Goal: Check status: Check status

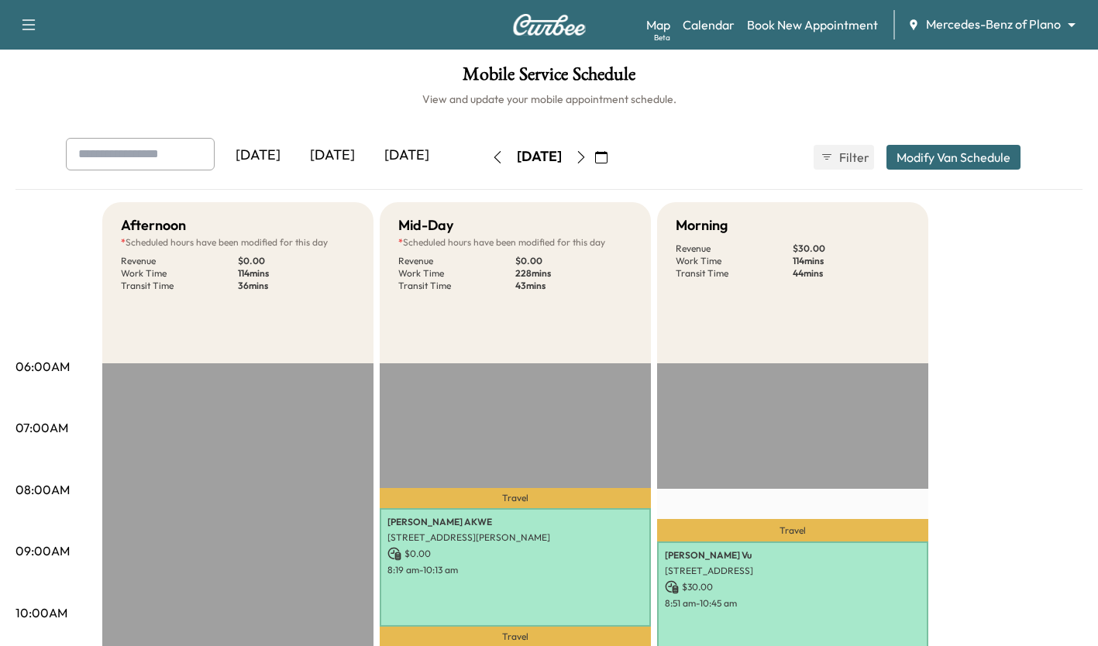
click at [594, 150] on button "button" at bounding box center [581, 157] width 26 height 25
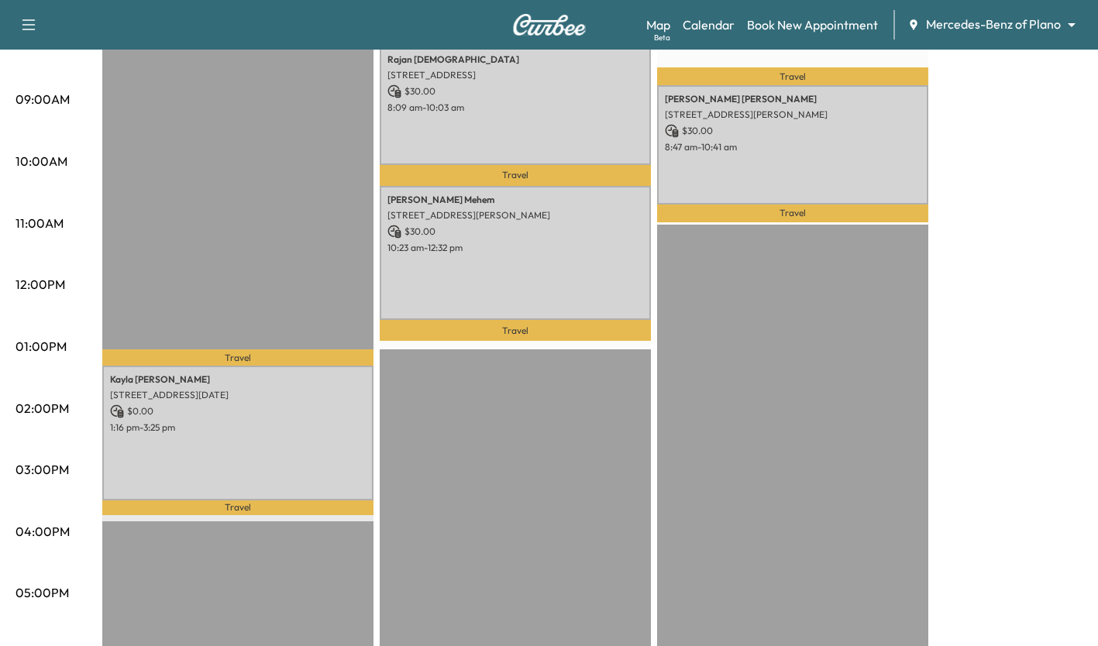
scroll to position [446, 0]
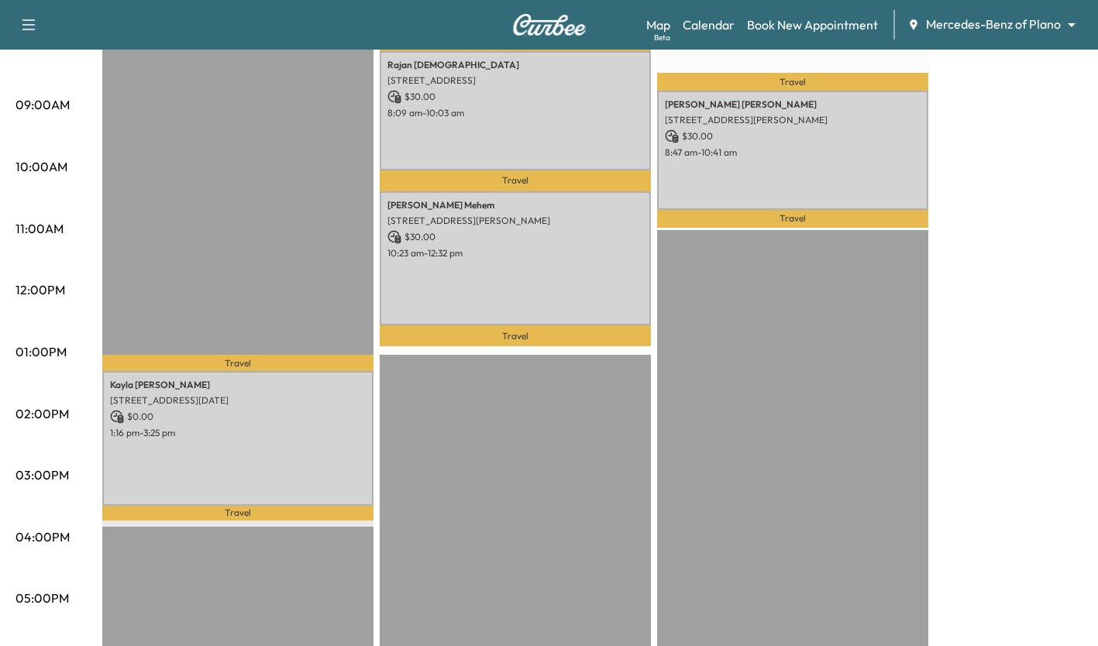
click at [230, 433] on p "1:16 pm - 3:25 pm" at bounding box center [238, 433] width 256 height 12
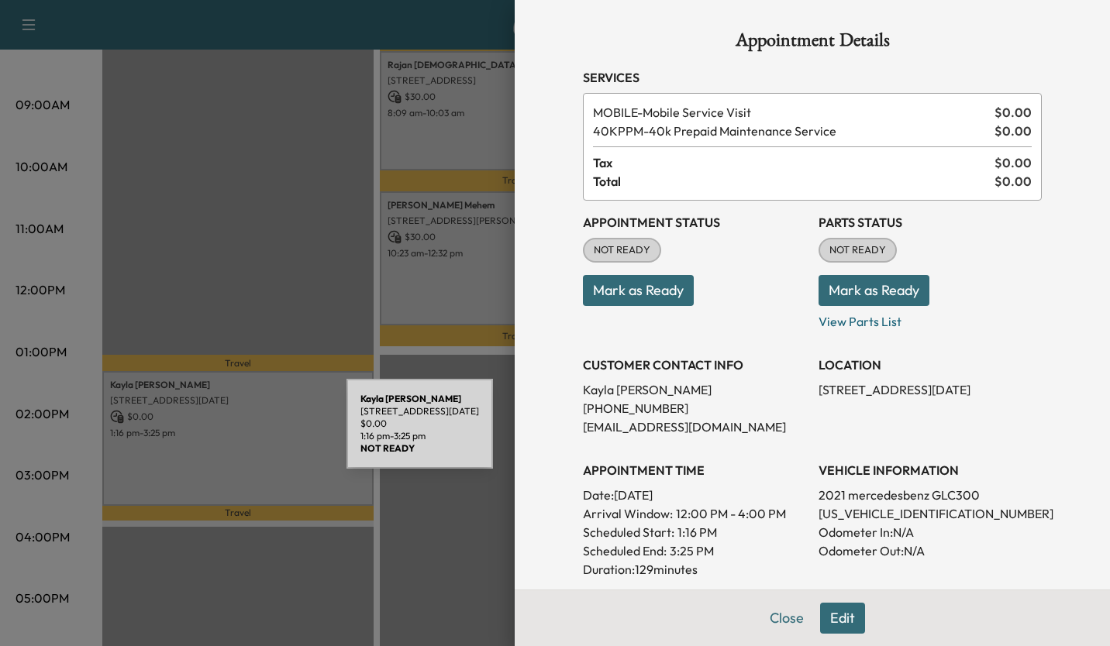
click at [222, 192] on div at bounding box center [555, 323] width 1110 height 646
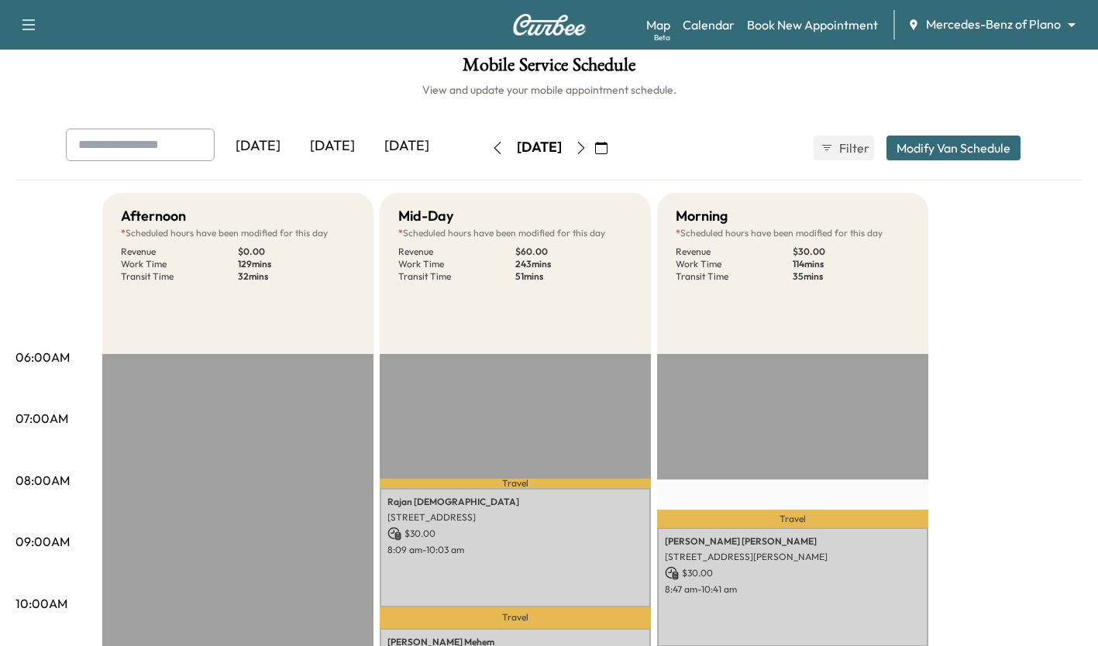
scroll to position [0, 0]
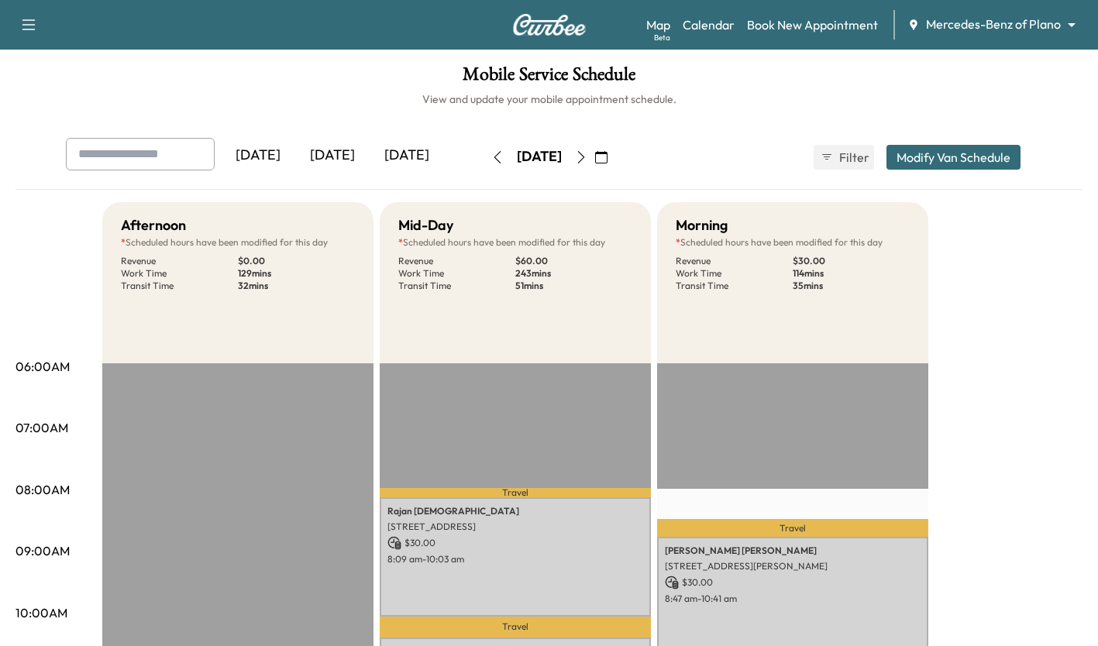
click at [491, 157] on icon "button" at bounding box center [497, 157] width 12 height 12
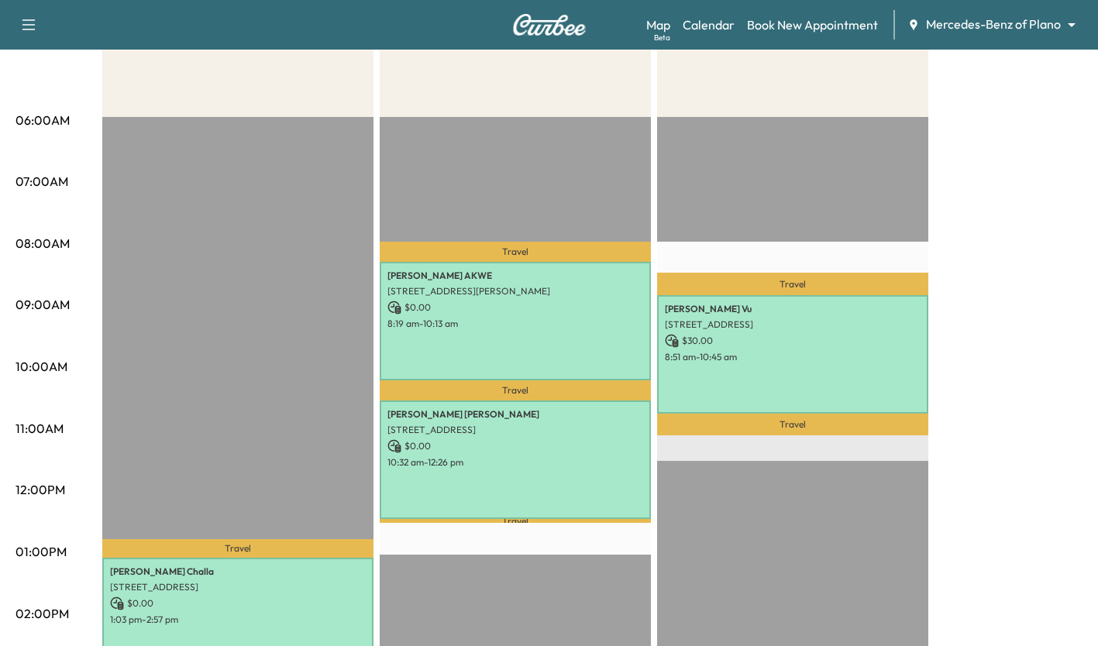
scroll to position [243, 0]
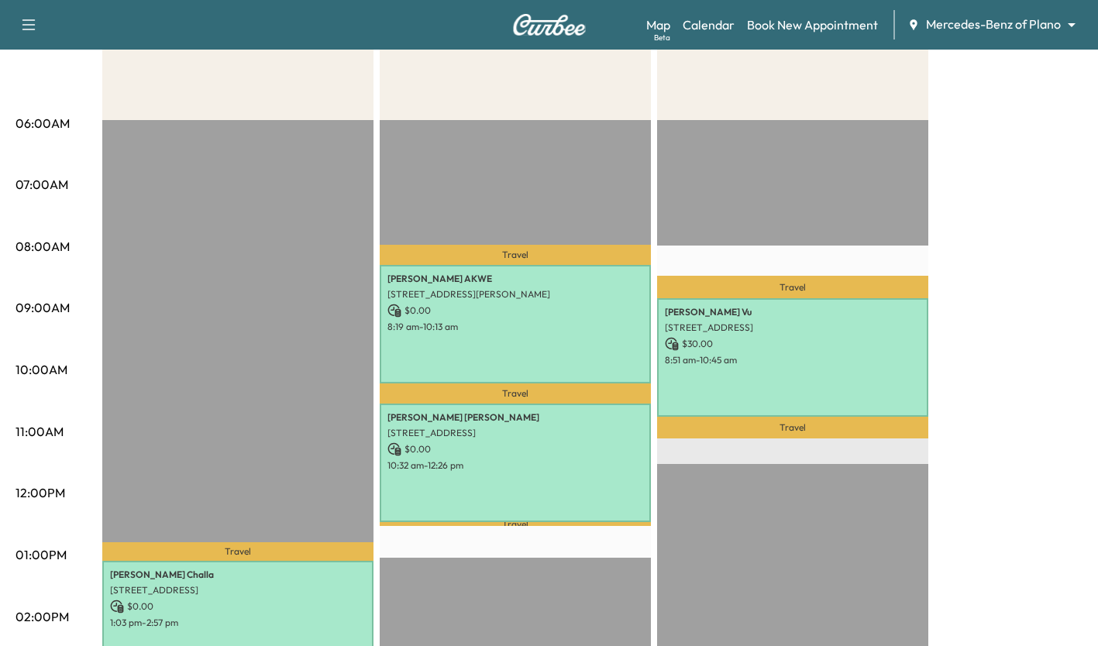
click at [453, 347] on div "[PERSON_NAME] [STREET_ADDRESS][PERSON_NAME] $ 0.00 8:19 am - 10:13 am" at bounding box center [515, 324] width 271 height 119
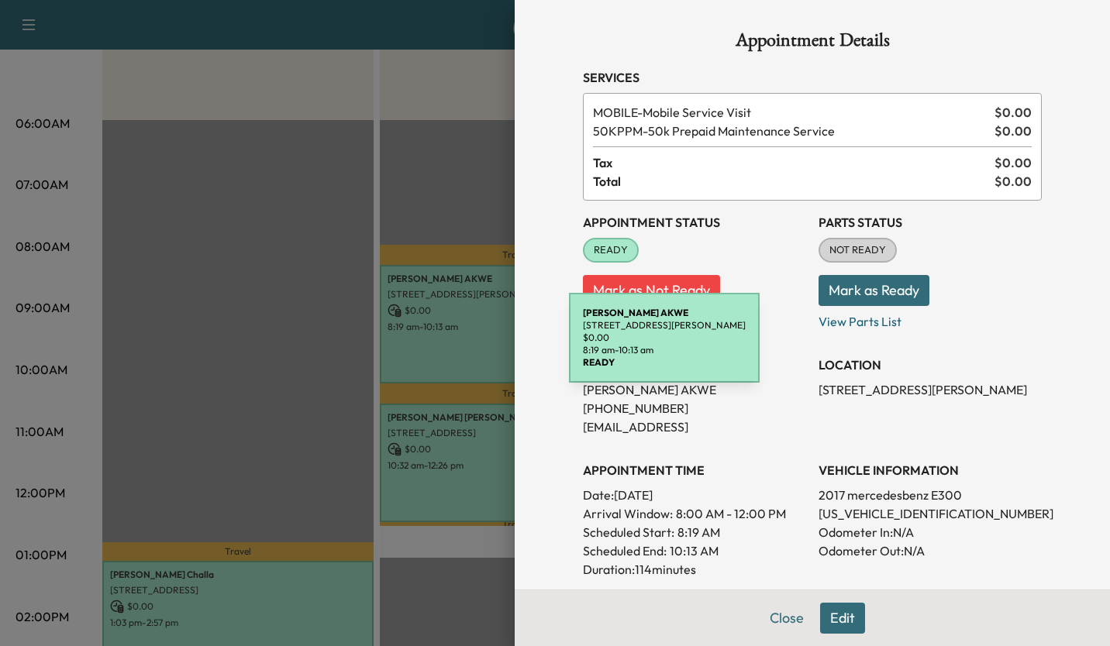
click at [263, 360] on div at bounding box center [555, 323] width 1110 height 646
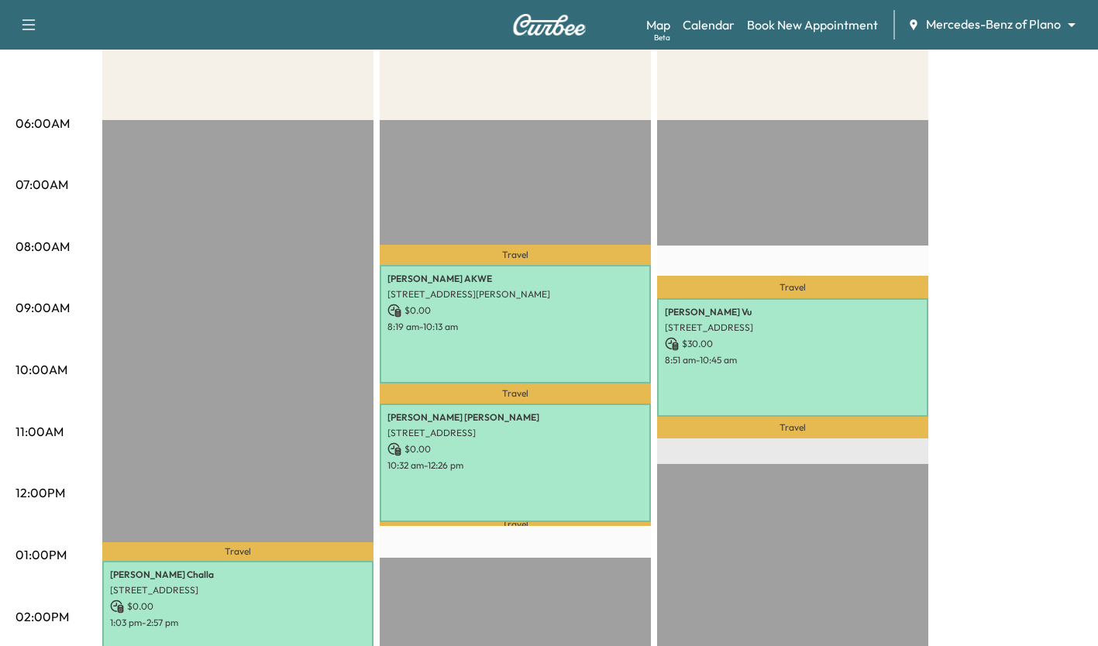
click at [424, 449] on p "$ 0.00" at bounding box center [515, 449] width 256 height 14
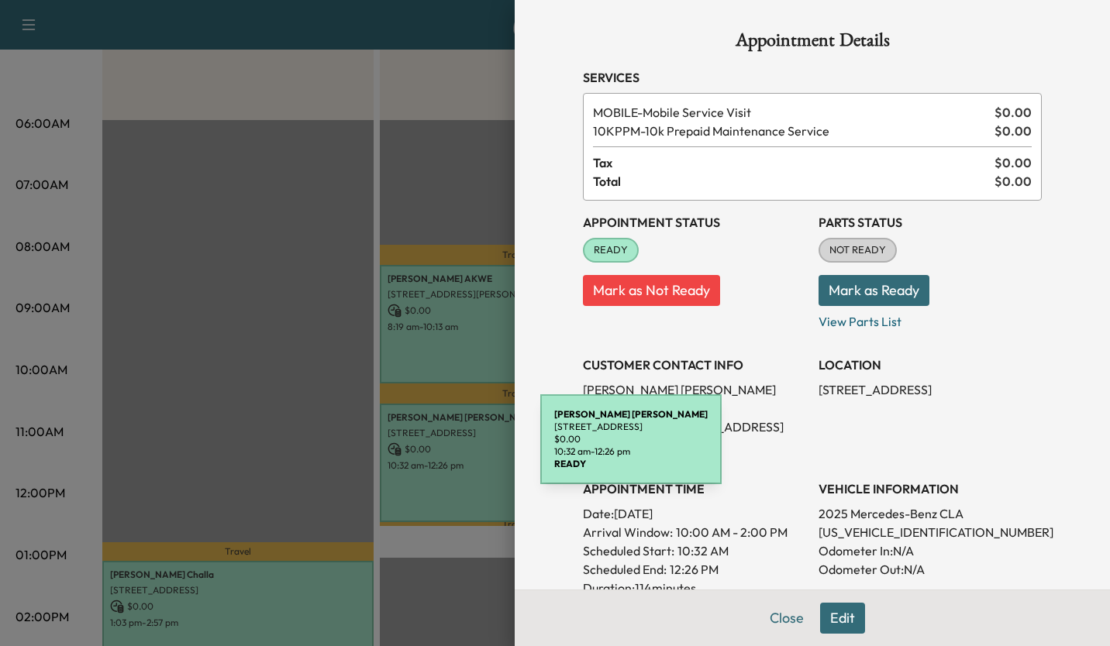
click at [278, 338] on div at bounding box center [555, 323] width 1110 height 646
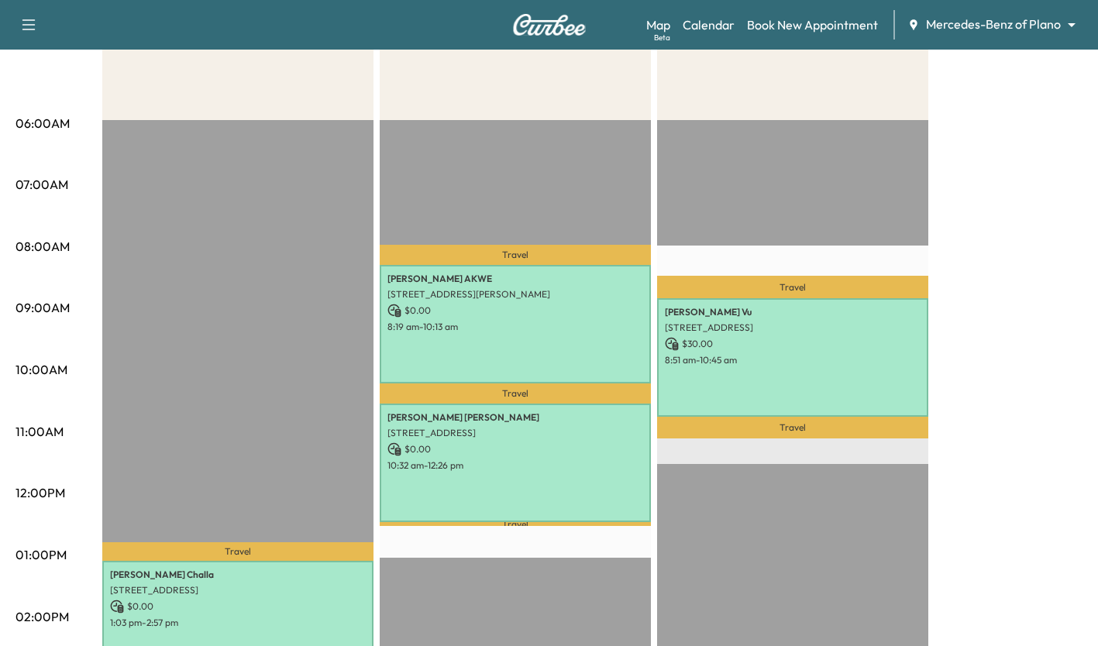
click at [277, 593] on div "[PERSON_NAME] [STREET_ADDRESS] $ 0.00 1:03 pm - 2:57 pm" at bounding box center [237, 620] width 271 height 119
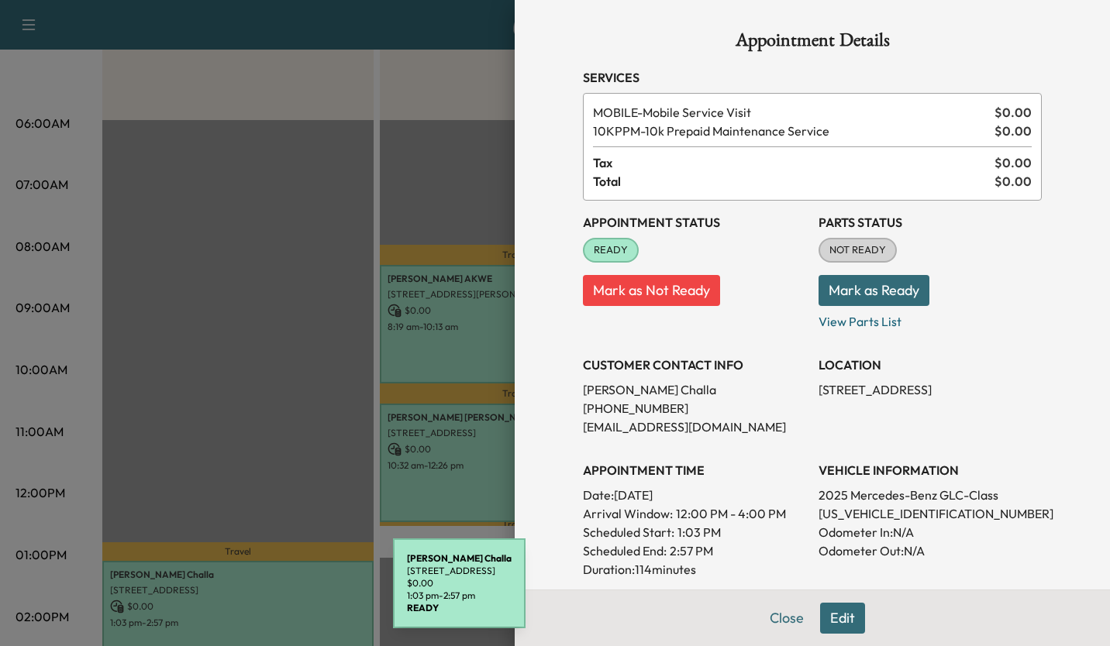
click at [260, 311] on div at bounding box center [555, 323] width 1110 height 646
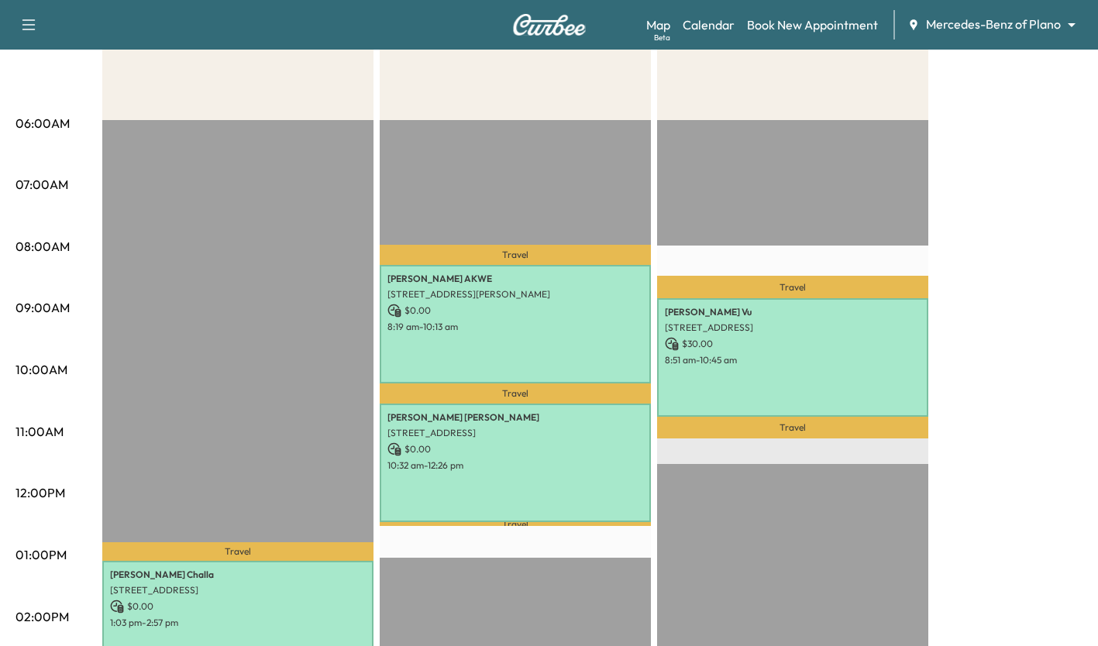
click at [419, 332] on div "[PERSON_NAME] [STREET_ADDRESS][PERSON_NAME] $ 0.00 8:19 am - 10:13 am" at bounding box center [515, 324] width 271 height 119
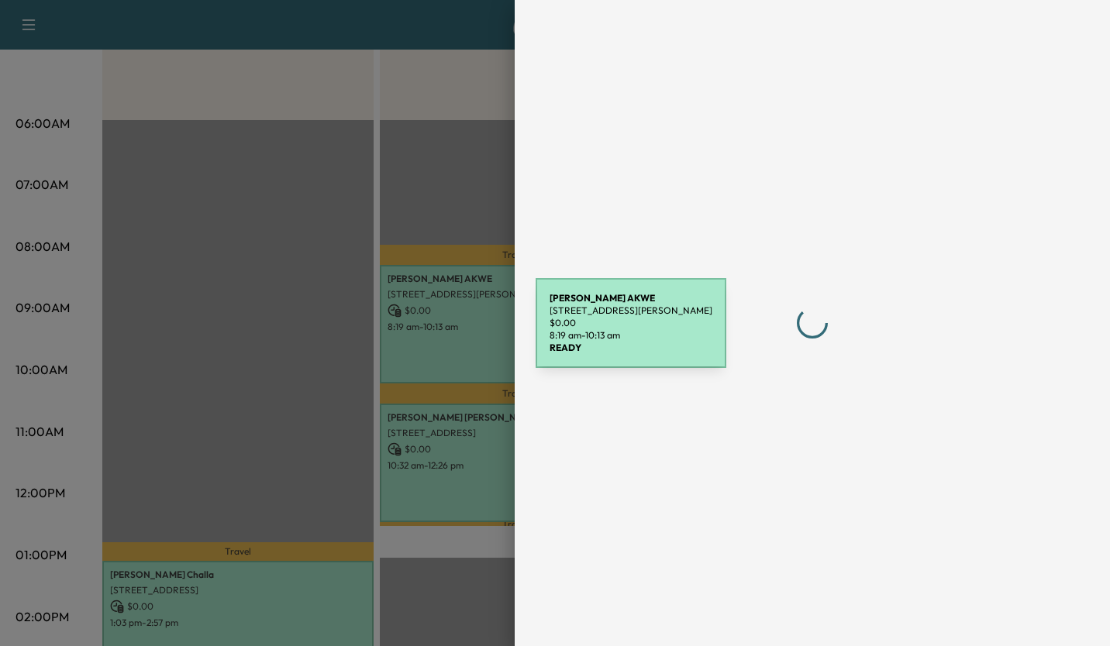
click at [267, 305] on div at bounding box center [555, 323] width 1110 height 646
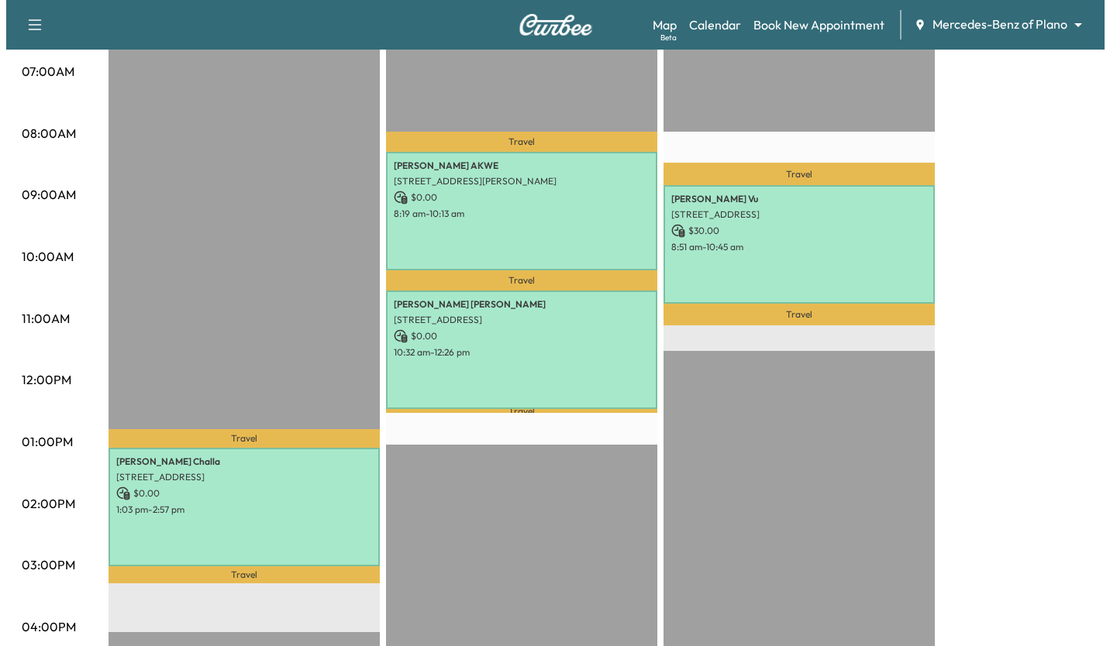
scroll to position [369, 0]
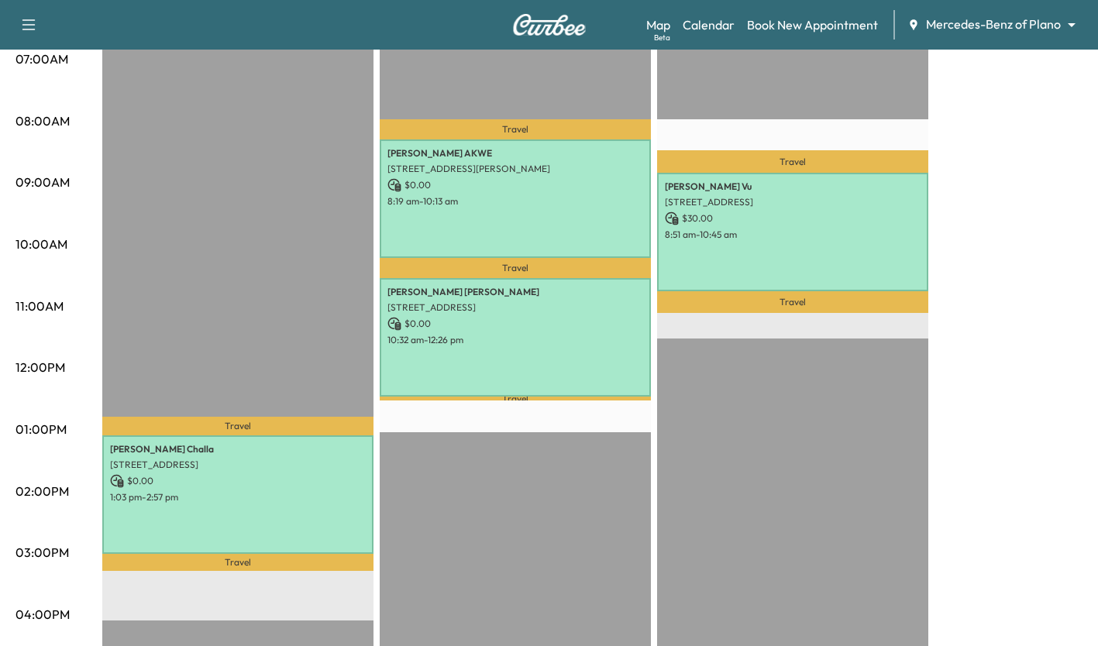
click at [272, 513] on div "[PERSON_NAME] [STREET_ADDRESS] $ 0.00 1:03 pm - 2:57 pm" at bounding box center [237, 494] width 271 height 119
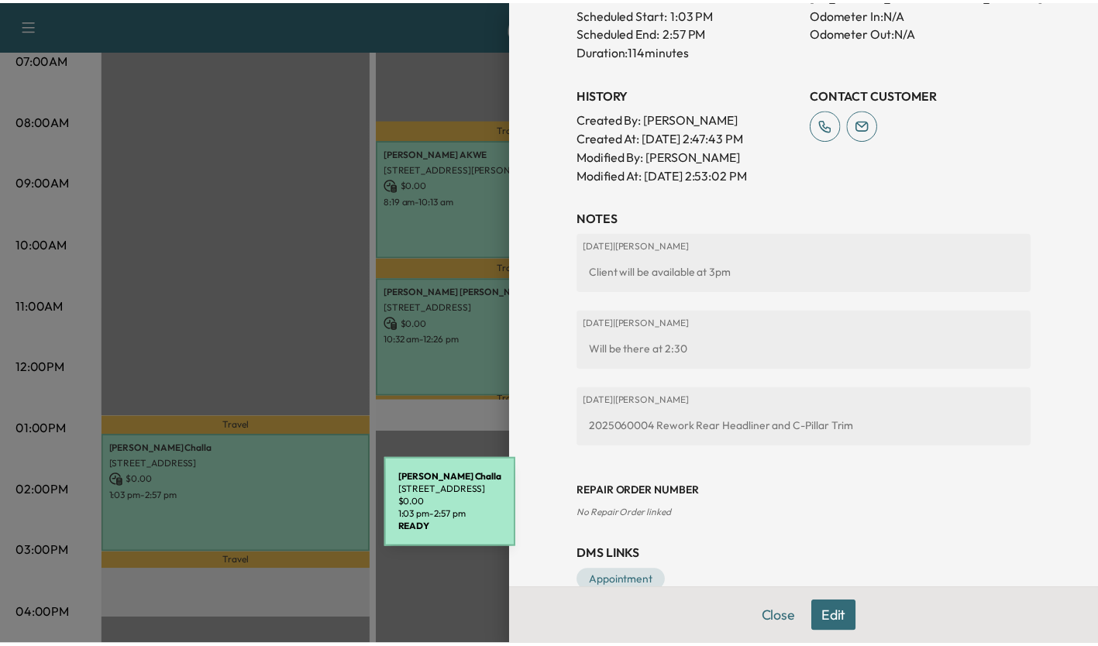
scroll to position [523, 0]
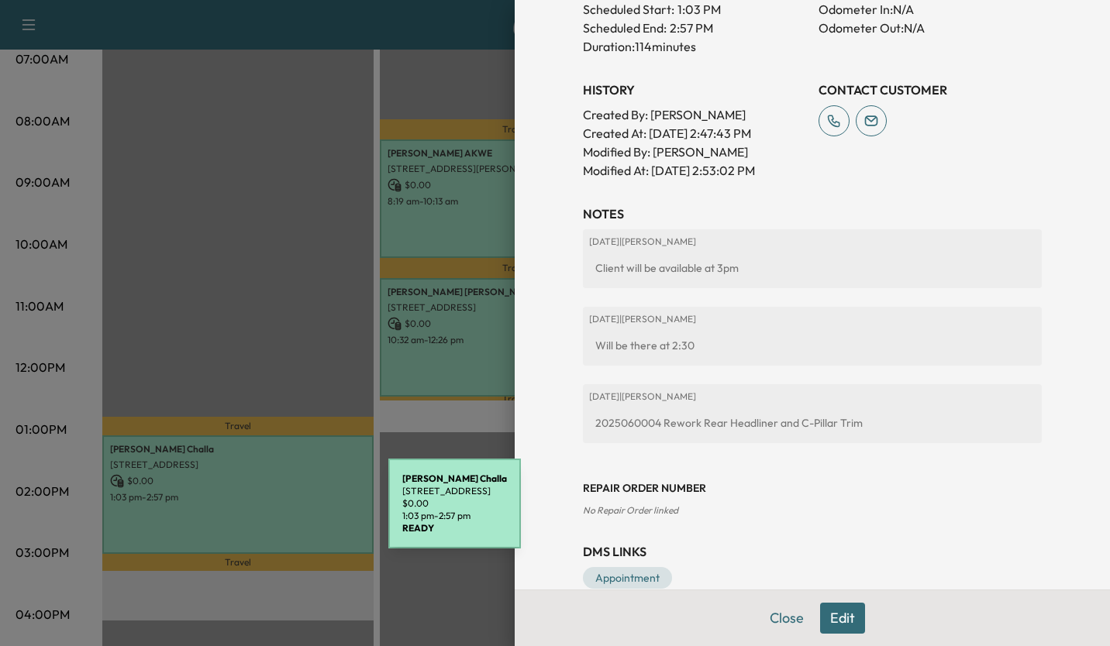
click at [384, 308] on div at bounding box center [555, 323] width 1110 height 646
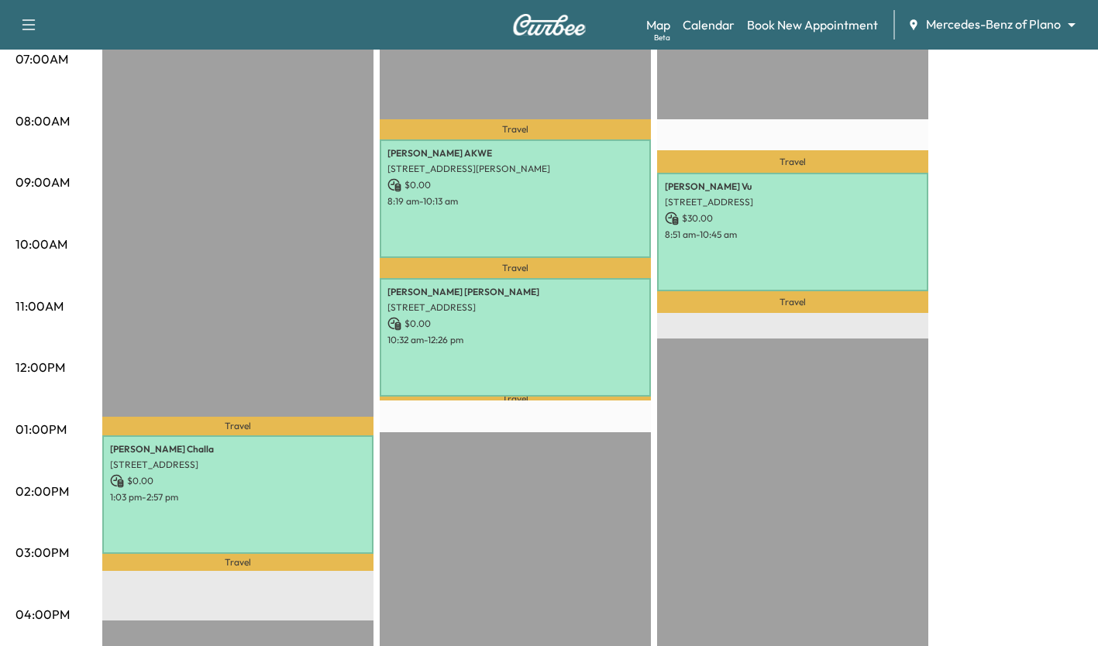
click at [280, 482] on p "$ 0.00" at bounding box center [238, 481] width 256 height 14
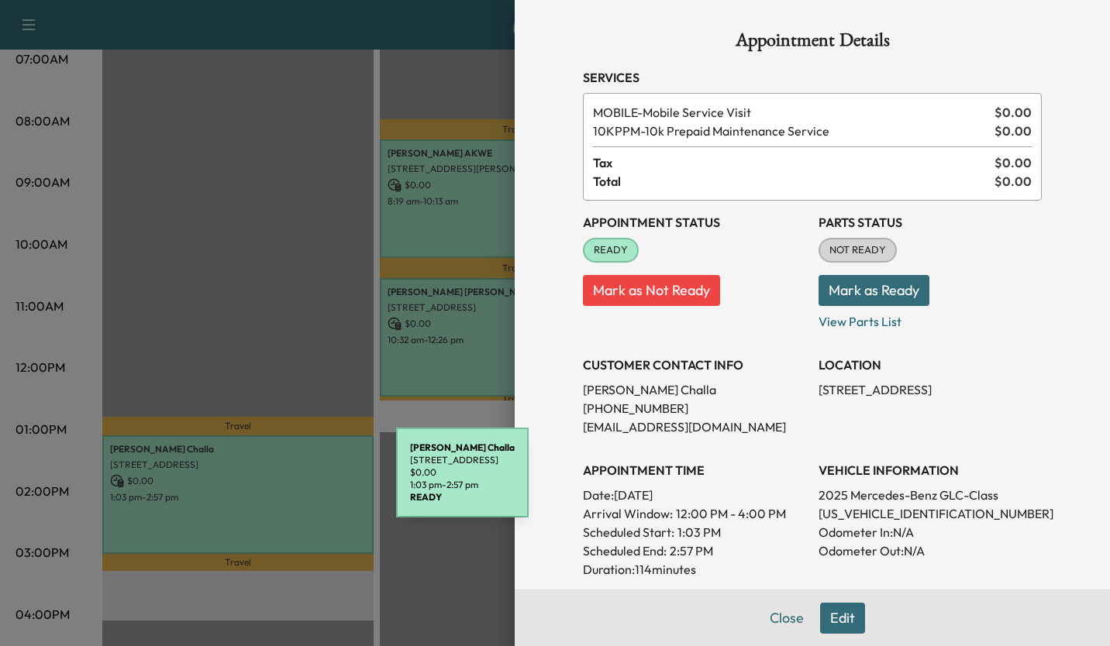
click at [286, 216] on div at bounding box center [555, 323] width 1110 height 646
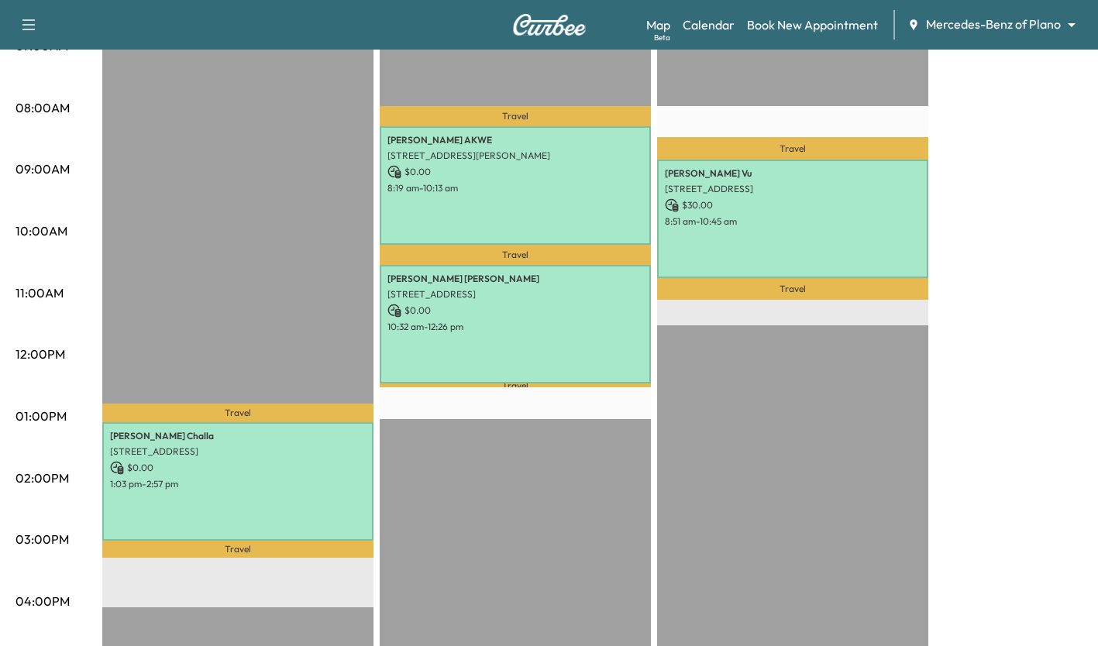
scroll to position [382, 0]
